Goal: Information Seeking & Learning: Learn about a topic

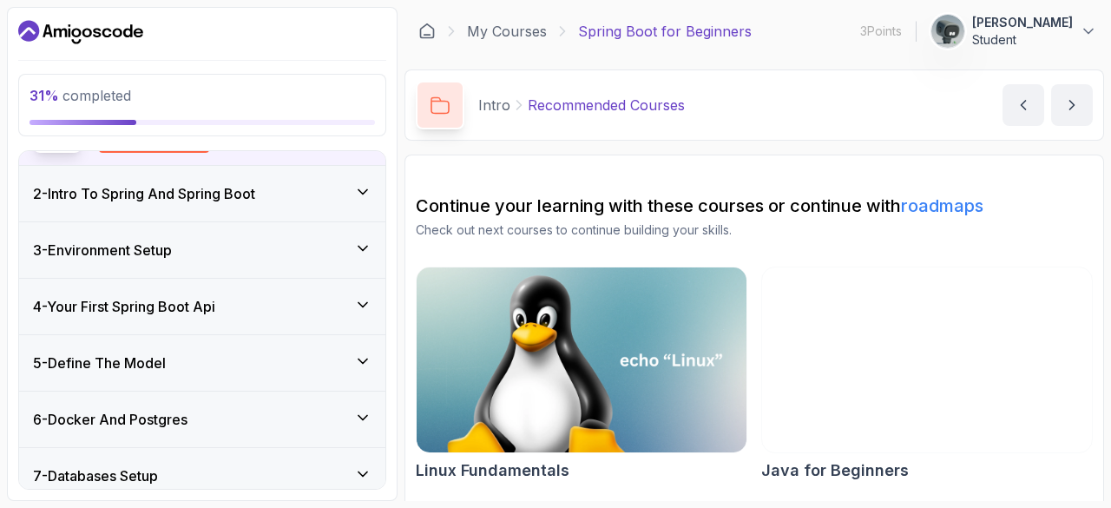
scroll to position [195, 0]
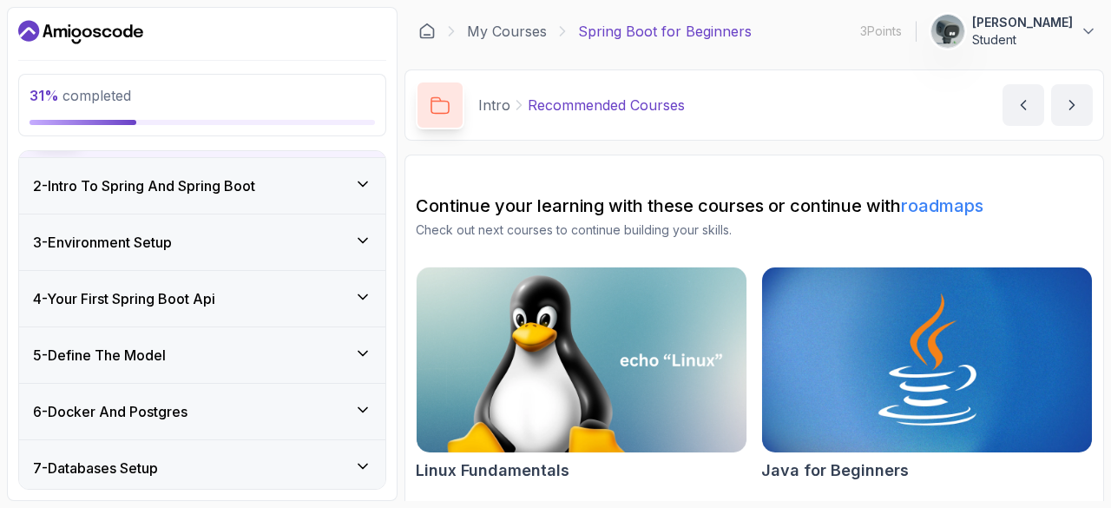
click at [318, 357] on div "5 - Define The Model" at bounding box center [202, 355] width 339 height 21
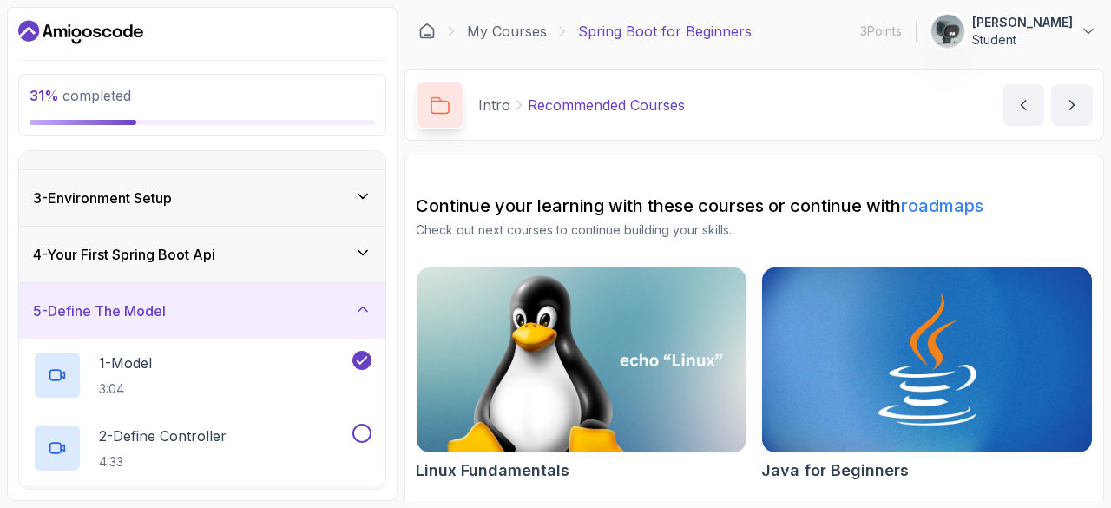
scroll to position [200, 0]
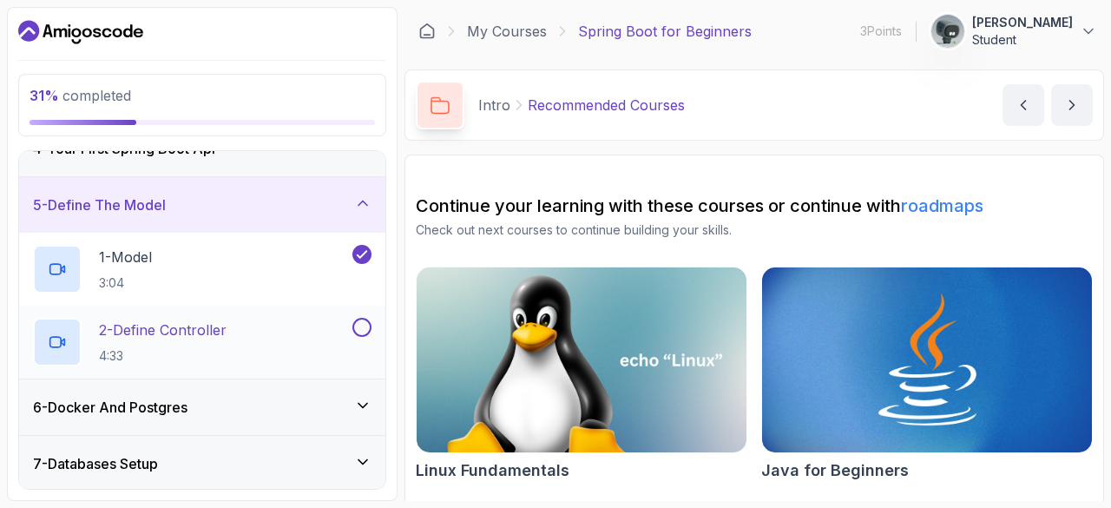
click at [221, 339] on h2 "2 - Define Controller 4:33" at bounding box center [163, 341] width 128 height 45
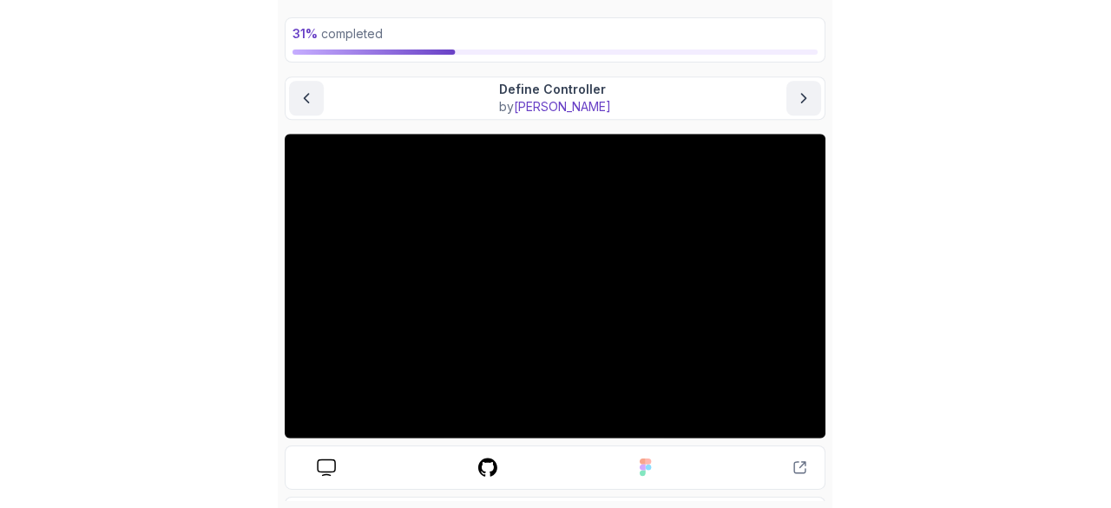
scroll to position [86, 0]
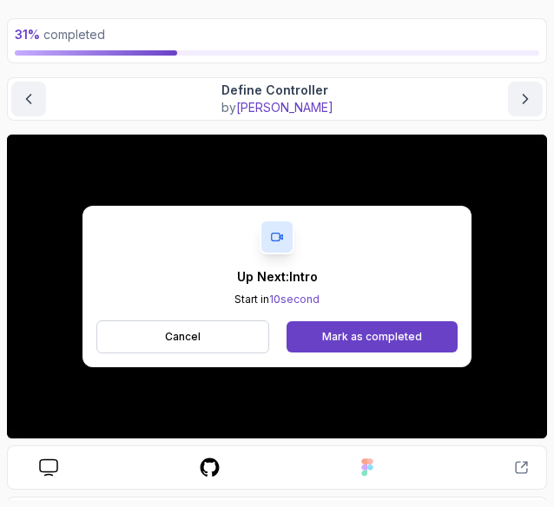
click at [447, 255] on div "Up Next: Intro Start in 10 second Cancel Mark as completed" at bounding box center [276, 286] width 389 height 161
click at [236, 336] on button "Cancel" at bounding box center [182, 336] width 173 height 33
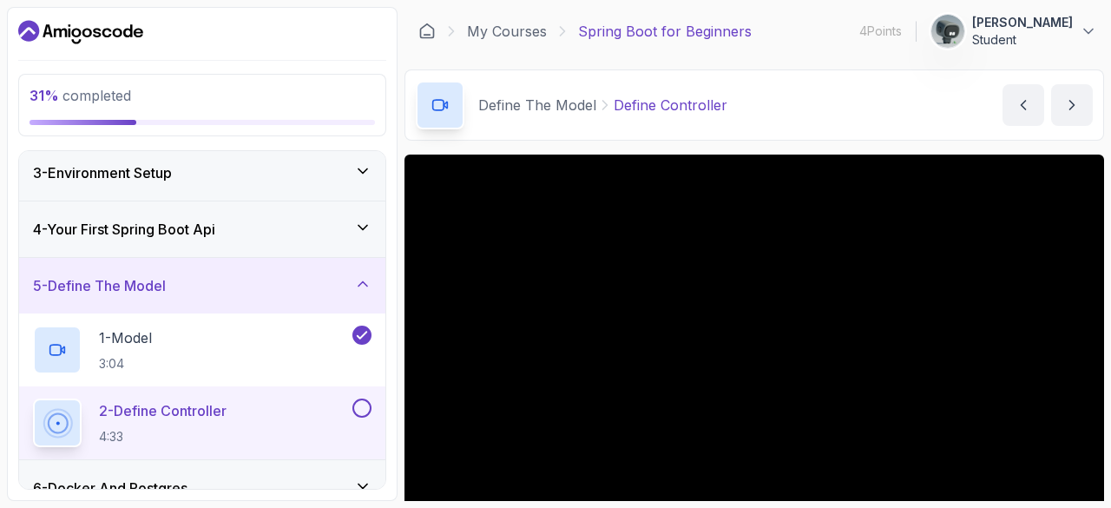
scroll to position [120, 0]
click at [365, 405] on button at bounding box center [361, 407] width 19 height 19
click at [362, 279] on icon at bounding box center [362, 282] width 17 height 17
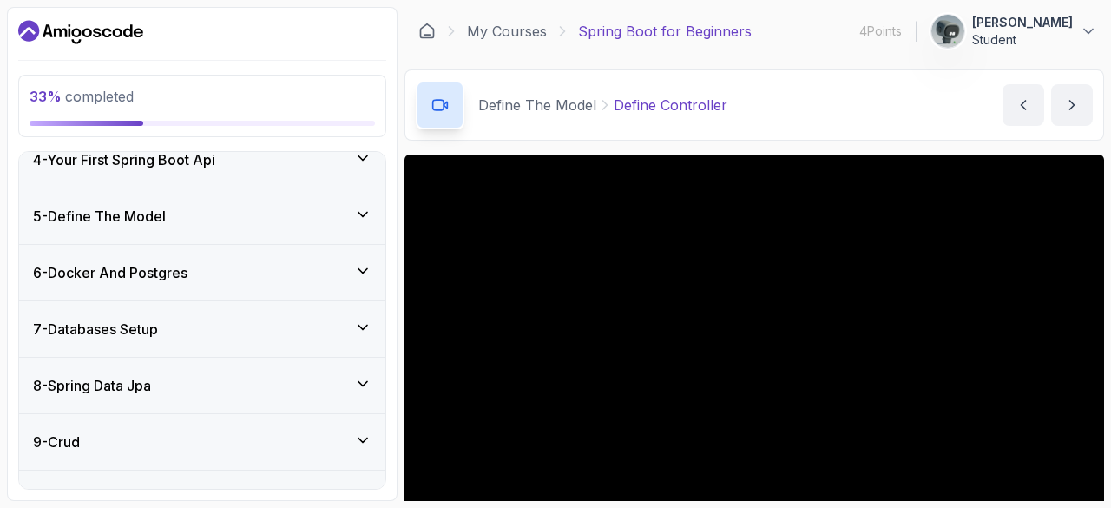
scroll to position [161, 0]
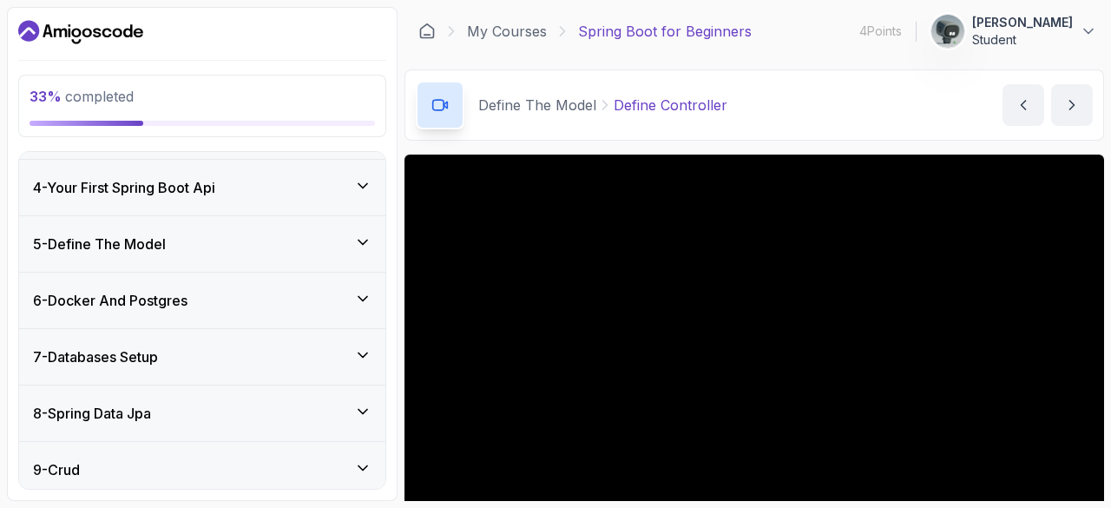
click at [364, 290] on icon at bounding box center [362, 298] width 17 height 17
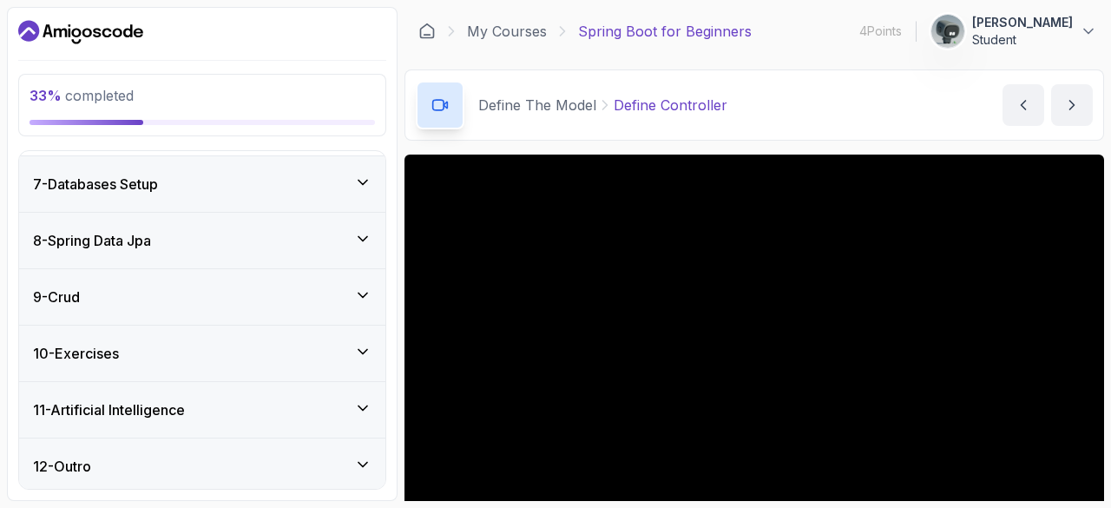
scroll to position [770, 0]
click at [344, 357] on div "10 - Exercises" at bounding box center [202, 354] width 339 height 21
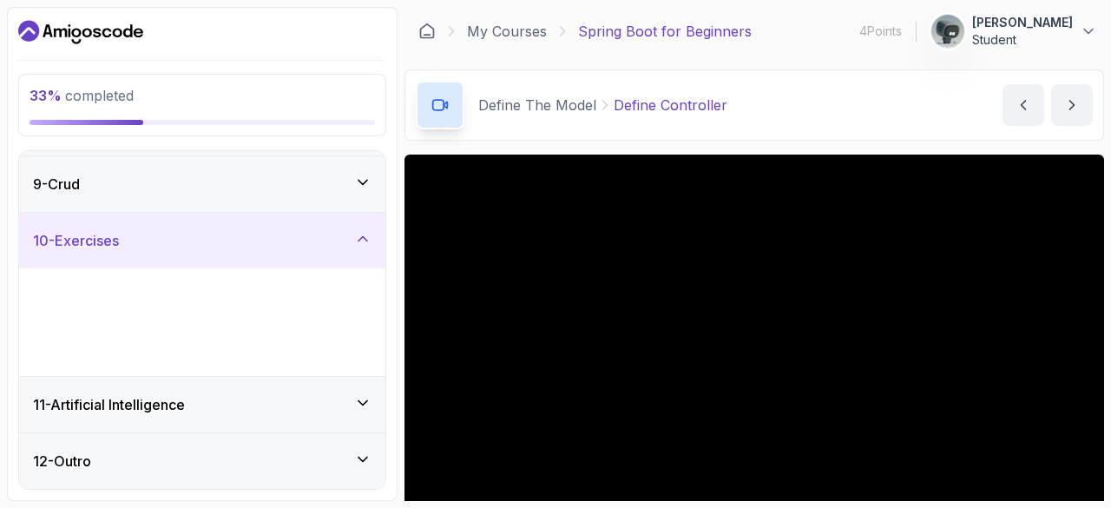
scroll to position [333, 0]
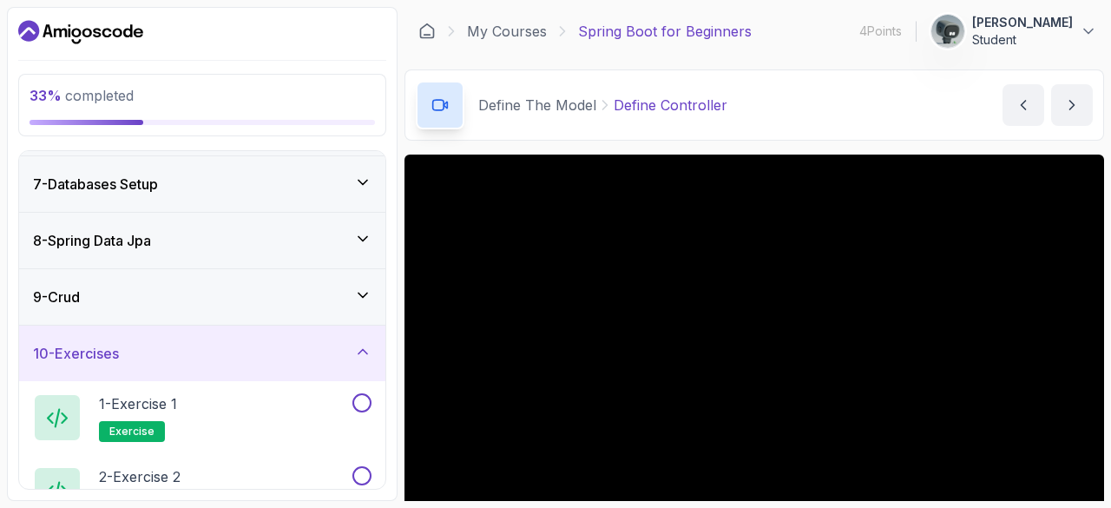
click at [344, 357] on div "10 - Exercises" at bounding box center [202, 353] width 339 height 21
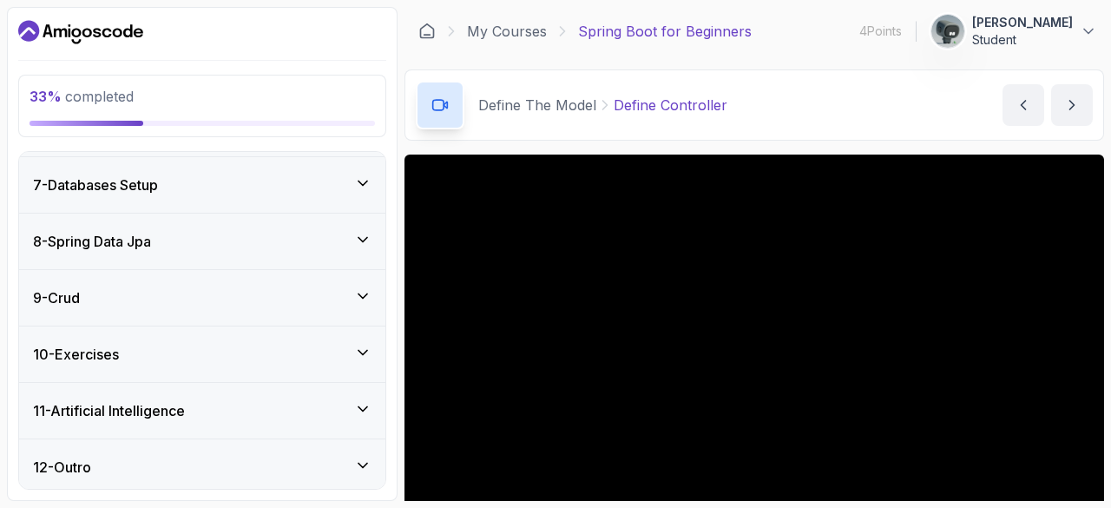
click at [359, 305] on div "9 - Crud" at bounding box center [202, 298] width 366 height 56
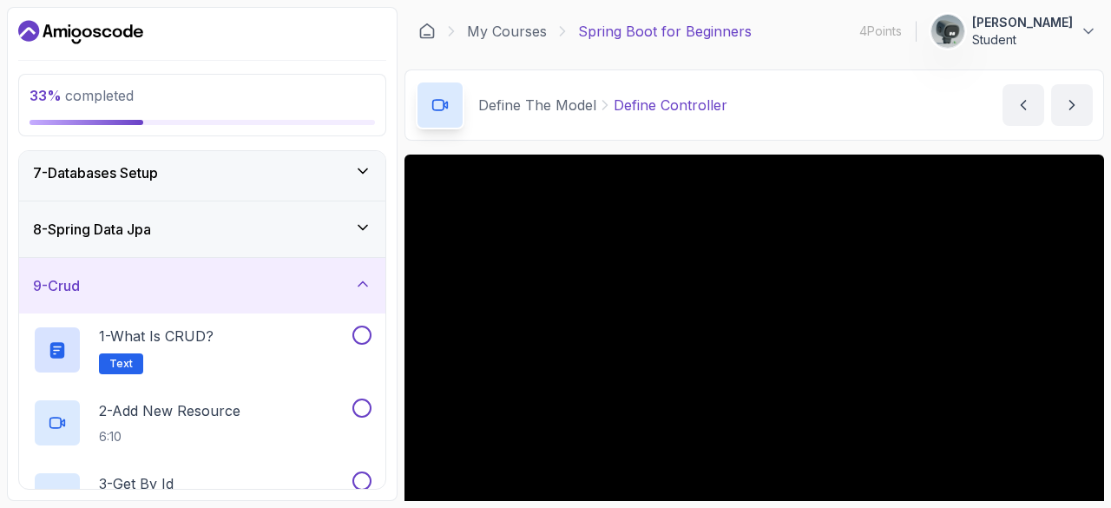
scroll to position [346, 0]
click at [368, 281] on icon at bounding box center [362, 282] width 17 height 17
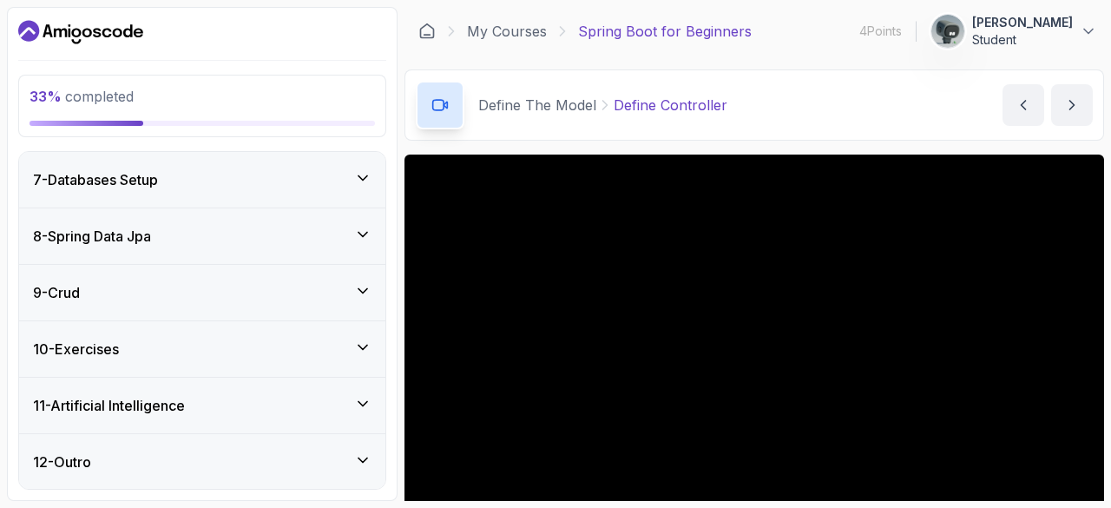
scroll to position [333, 0]
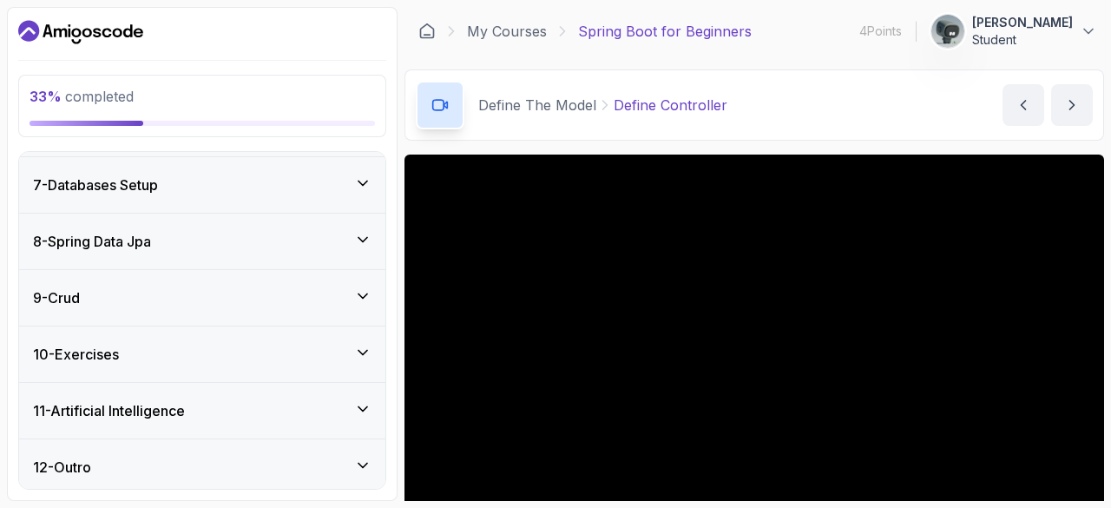
click at [356, 252] on div "8 - Spring Data Jpa" at bounding box center [202, 242] width 366 height 56
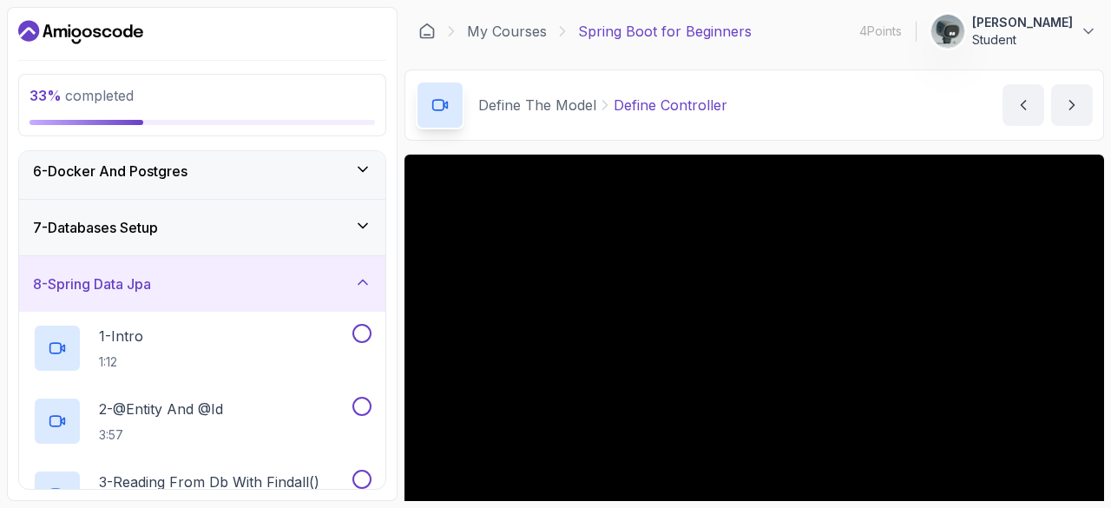
scroll to position [265, 0]
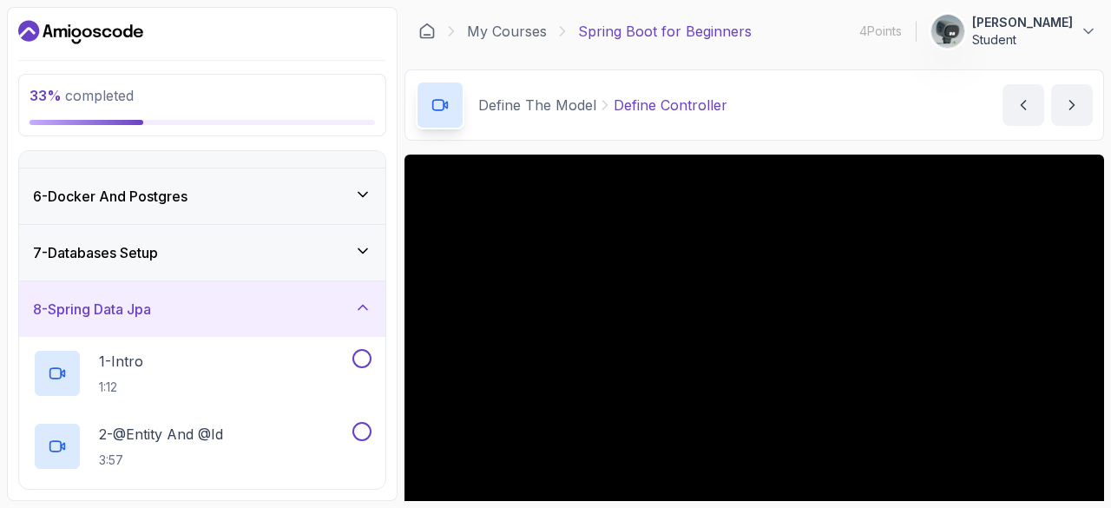
click at [351, 302] on div "8 - Spring Data Jpa" at bounding box center [202, 309] width 339 height 21
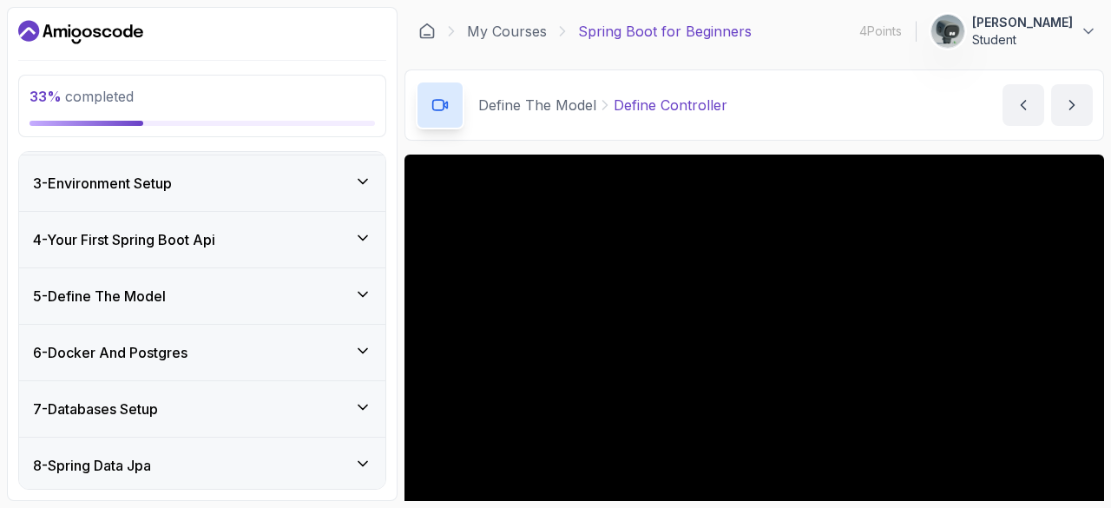
scroll to position [109, 0]
click at [348, 287] on div "5 - Define The Model" at bounding box center [202, 296] width 339 height 21
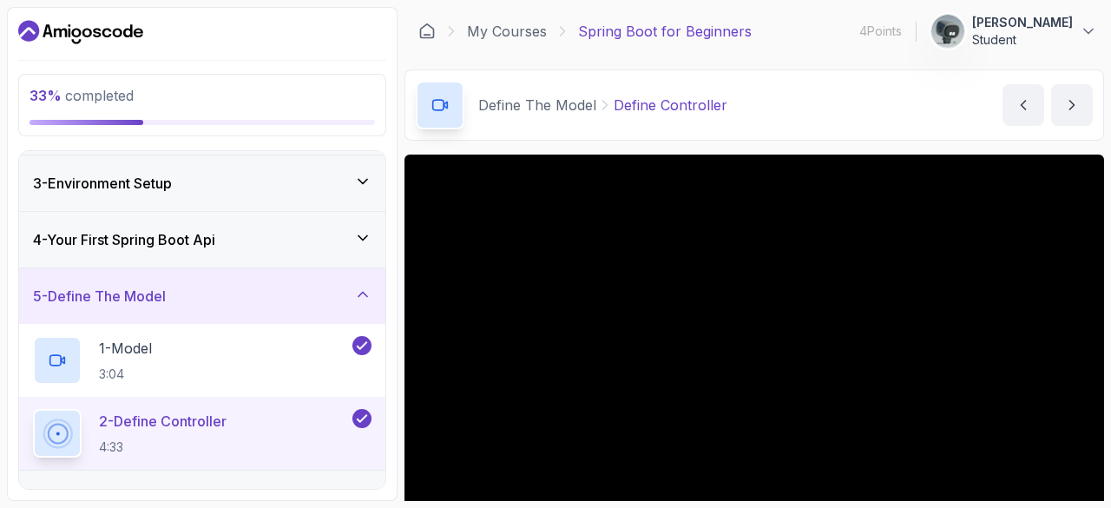
scroll to position [184, 0]
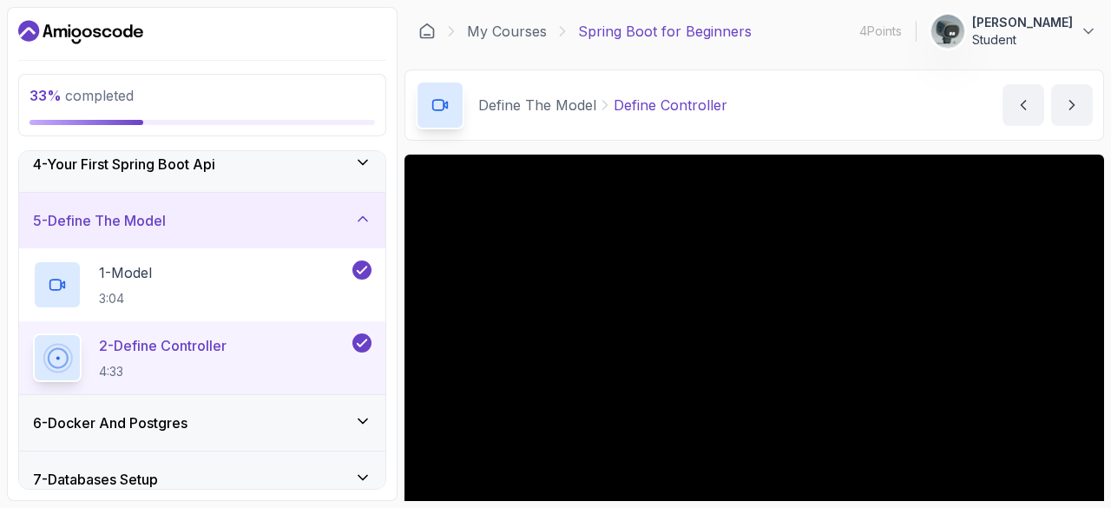
click at [366, 211] on icon at bounding box center [362, 218] width 17 height 17
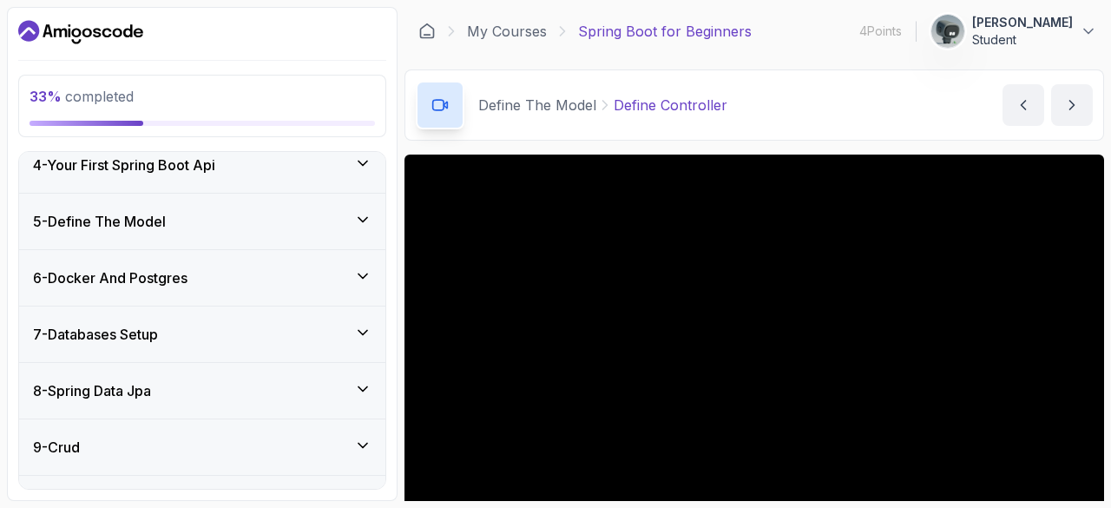
click at [346, 267] on div "6 - Docker And Postgres" at bounding box center [202, 277] width 339 height 21
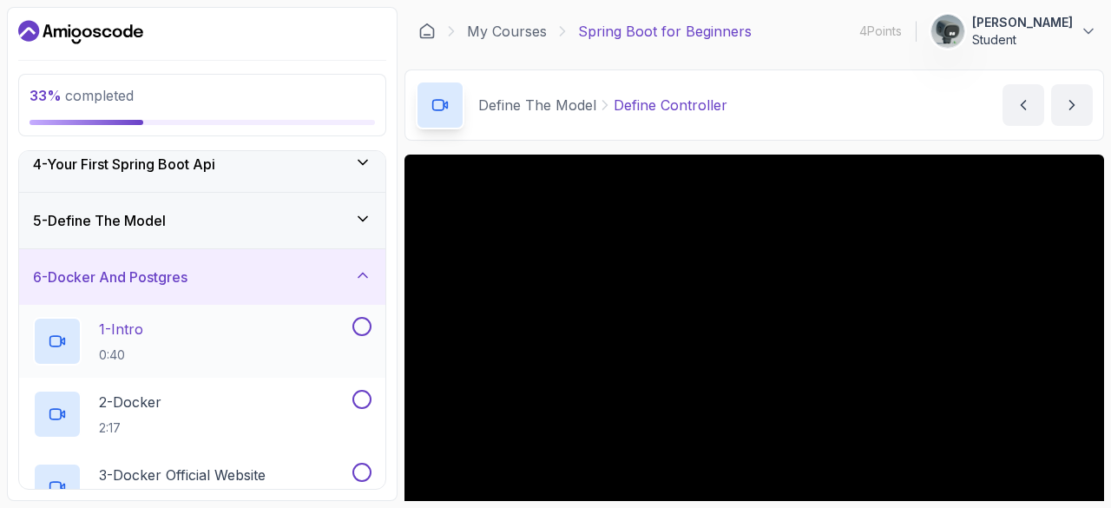
click at [245, 339] on div "1 - Intro 0:40" at bounding box center [191, 341] width 316 height 49
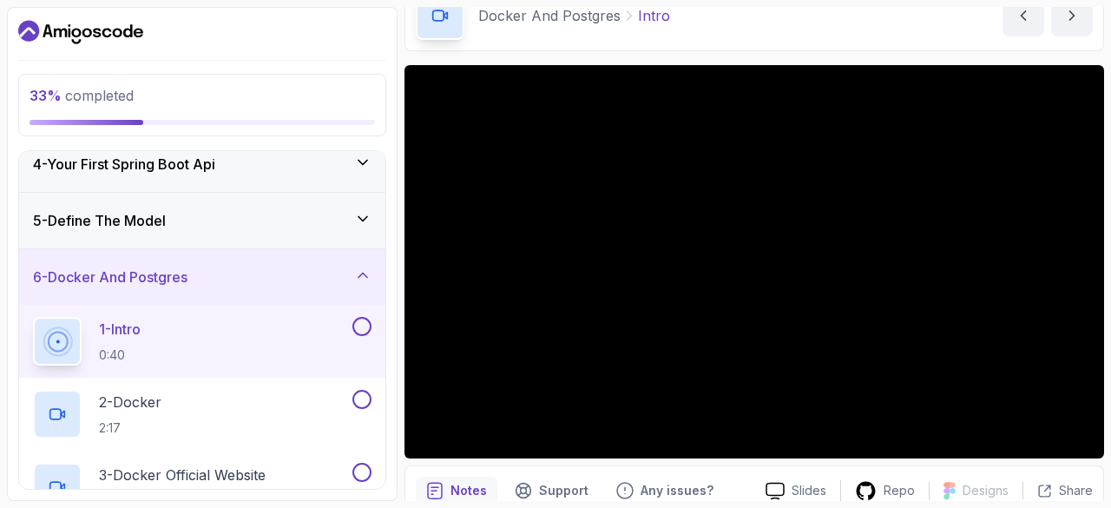
scroll to position [90, 0]
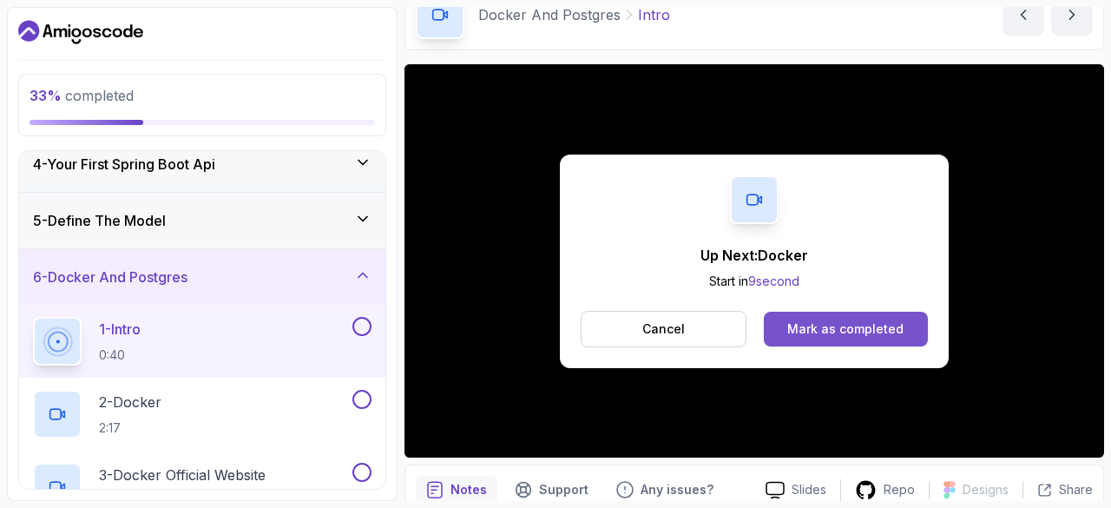
click at [802, 328] on div "Mark as completed" at bounding box center [845, 328] width 116 height 17
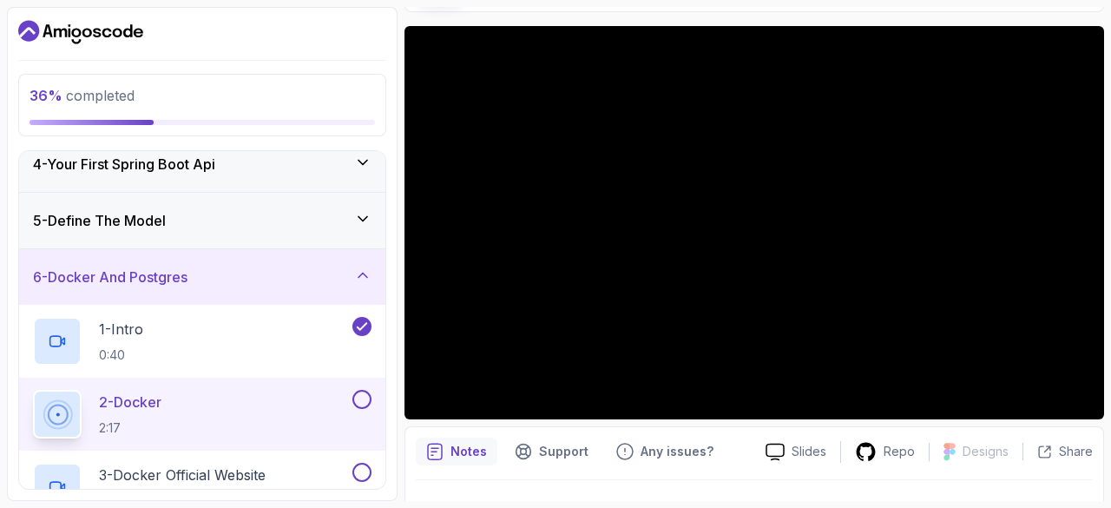
scroll to position [130, 0]
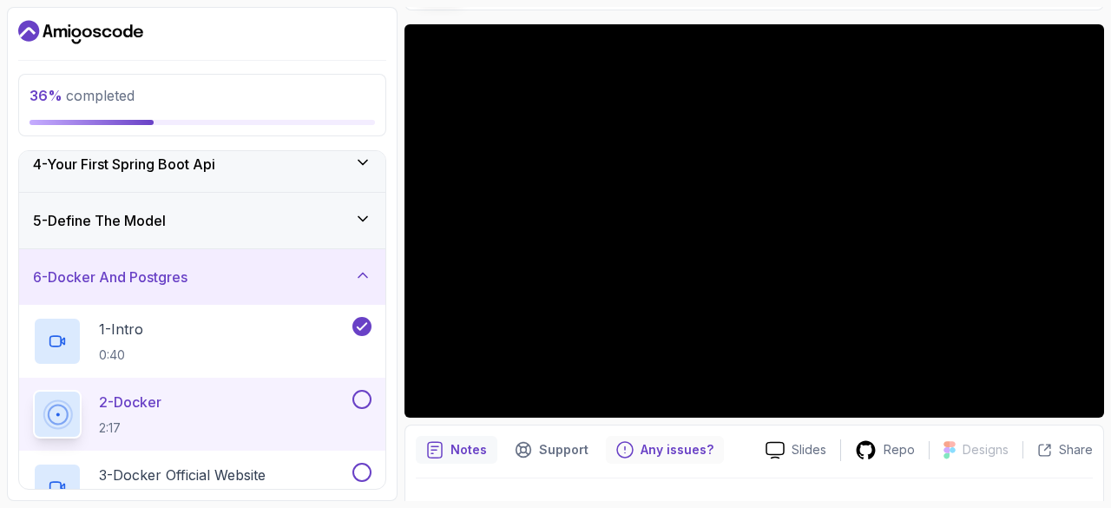
click at [623, 455] on icon "Feedback button" at bounding box center [624, 449] width 17 height 17
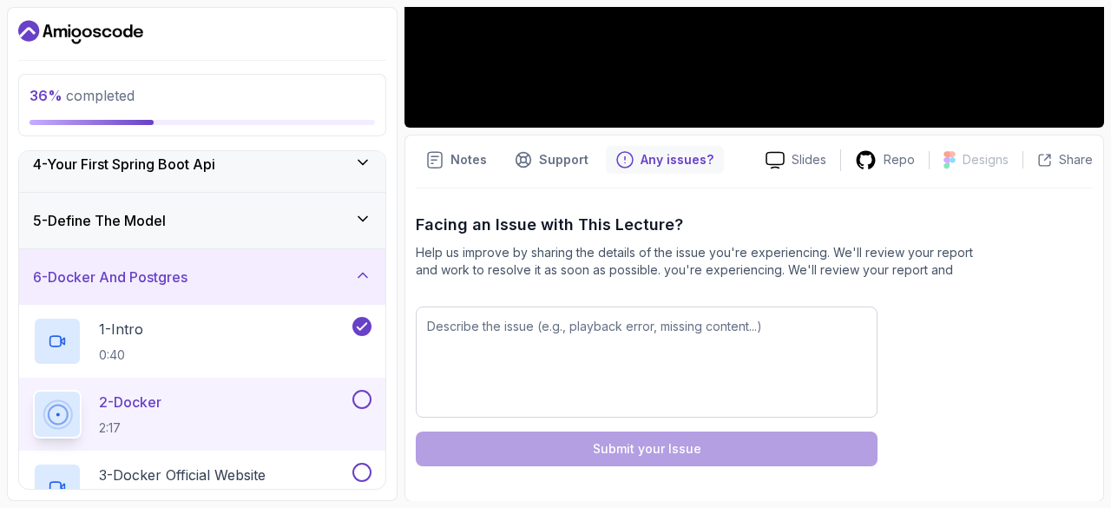
scroll to position [392, 0]
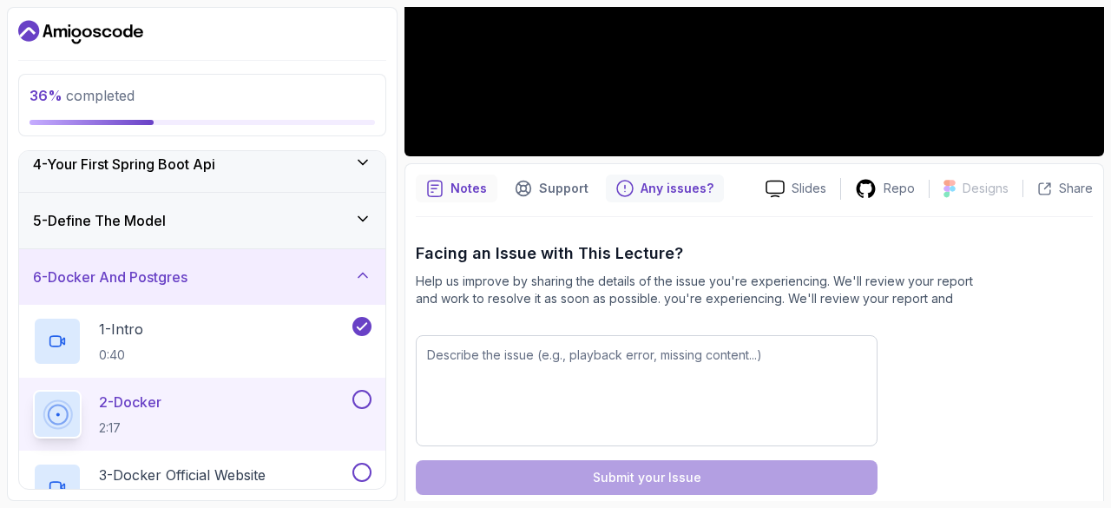
click at [465, 195] on p "Notes" at bounding box center [469, 188] width 36 height 17
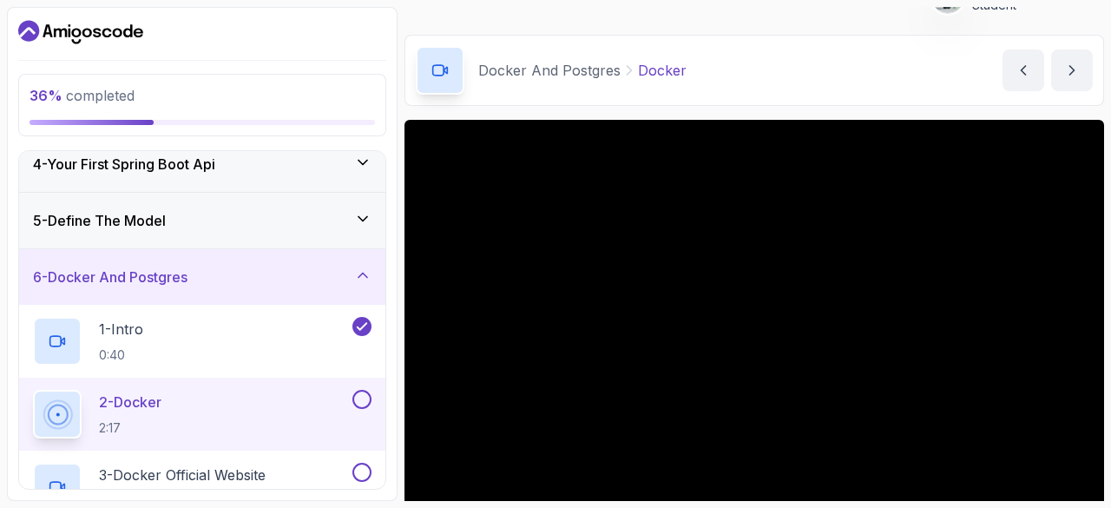
scroll to position [104, 0]
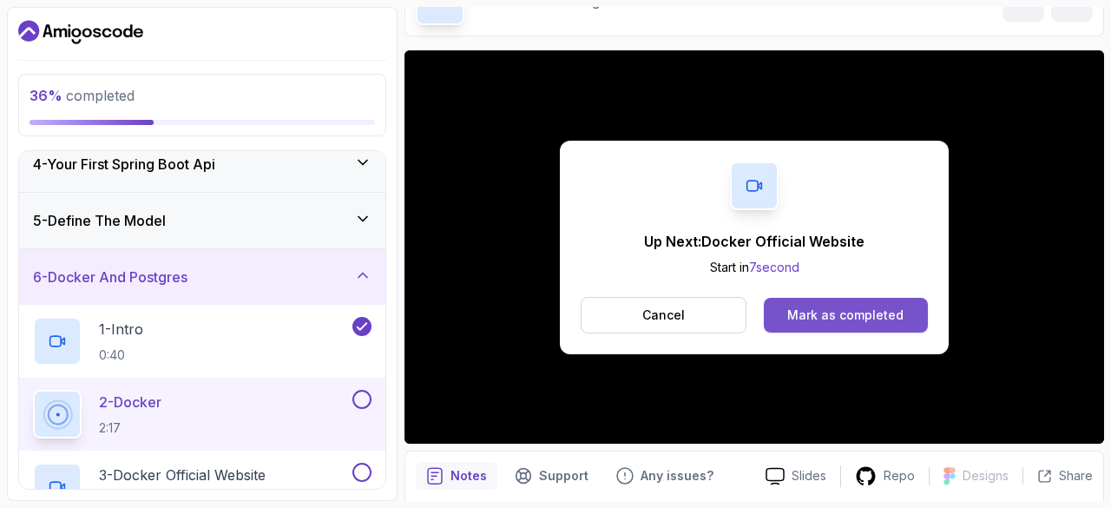
click at [816, 325] on button "Mark as completed" at bounding box center [846, 315] width 164 height 35
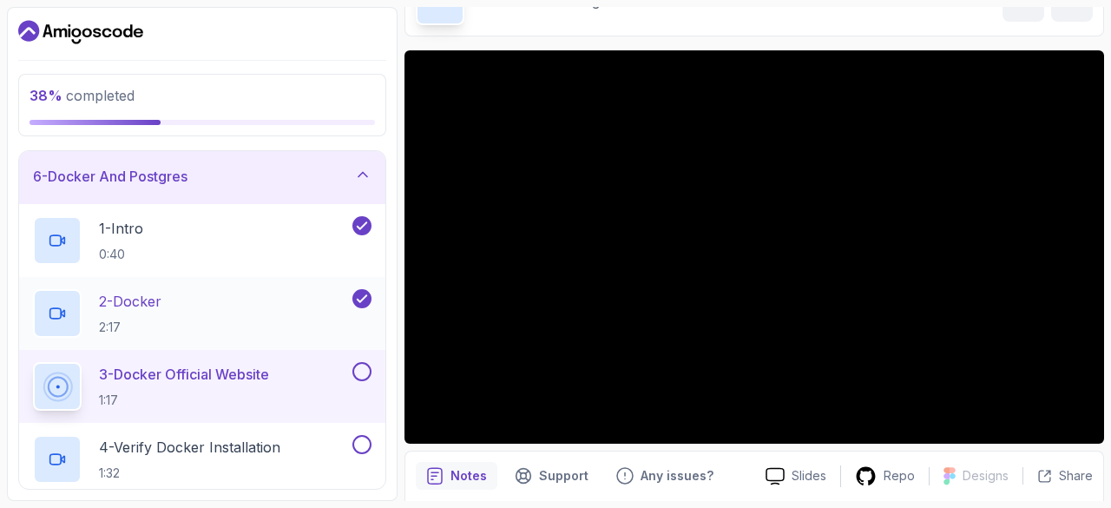
scroll to position [307, 0]
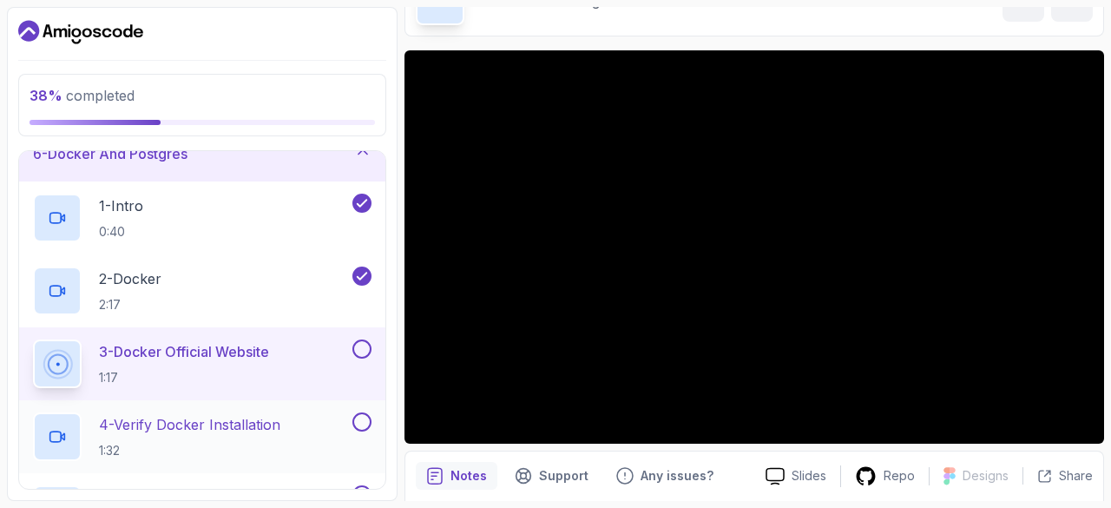
click at [234, 424] on p "4 - Verify Docker Installation" at bounding box center [189, 424] width 181 height 21
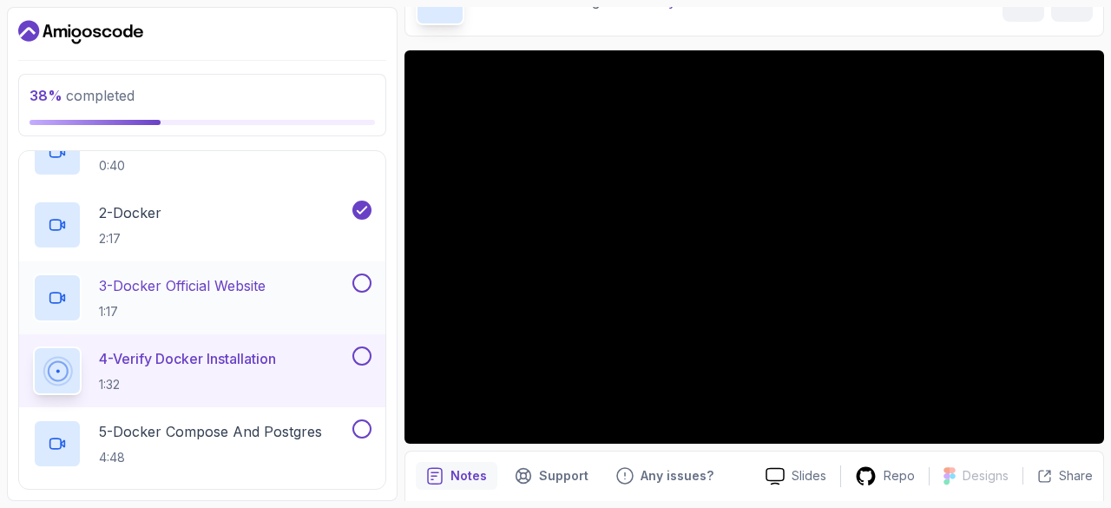
scroll to position [372, 0]
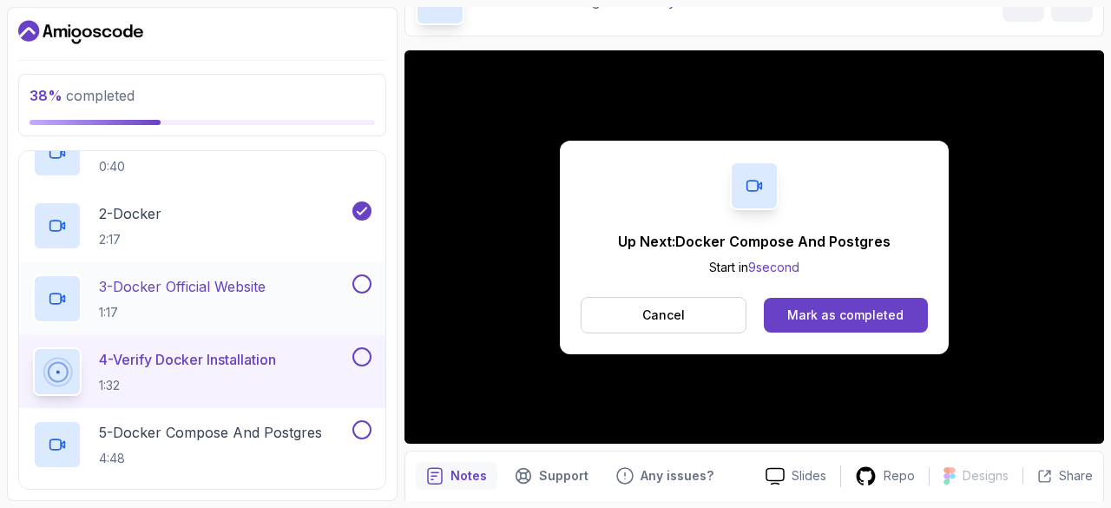
click at [280, 300] on div "3 - Docker Official Website 1:17" at bounding box center [191, 298] width 316 height 49
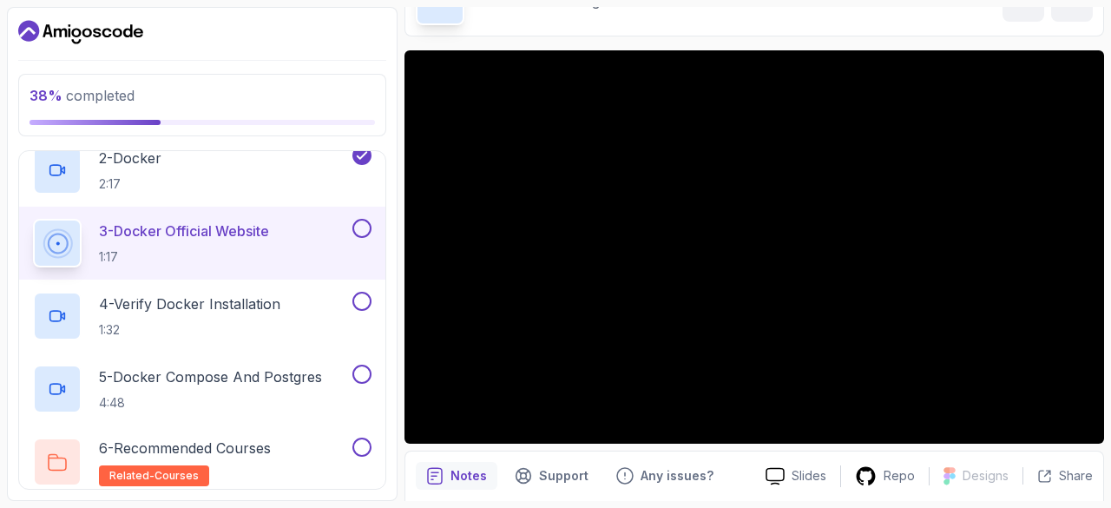
scroll to position [423, 0]
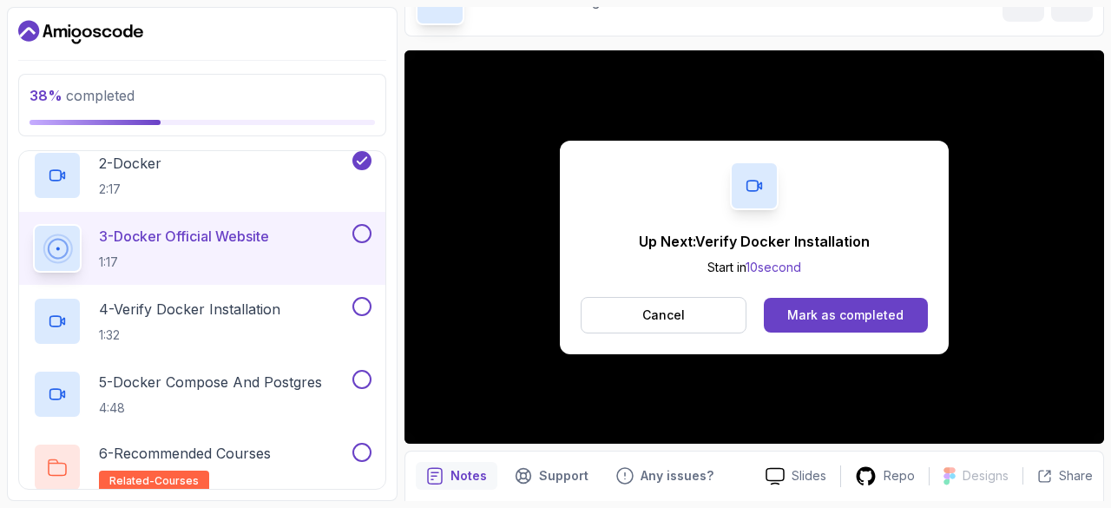
click at [364, 231] on button at bounding box center [361, 233] width 19 height 19
click at [368, 300] on button at bounding box center [361, 306] width 19 height 19
click at [278, 378] on p "5 - Docker Compose And Postgres" at bounding box center [210, 382] width 223 height 21
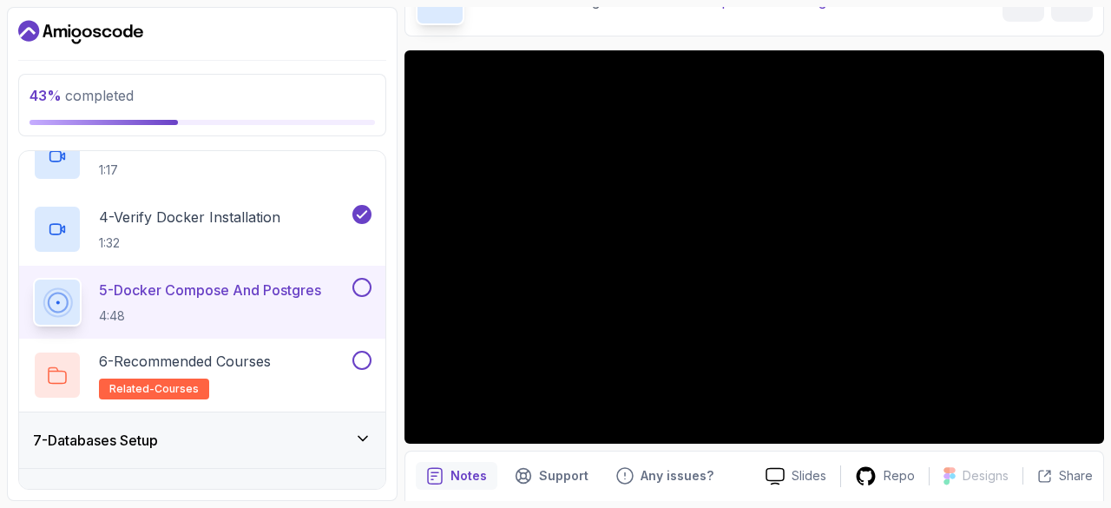
scroll to position [514, 0]
